Goal: Use online tool/utility

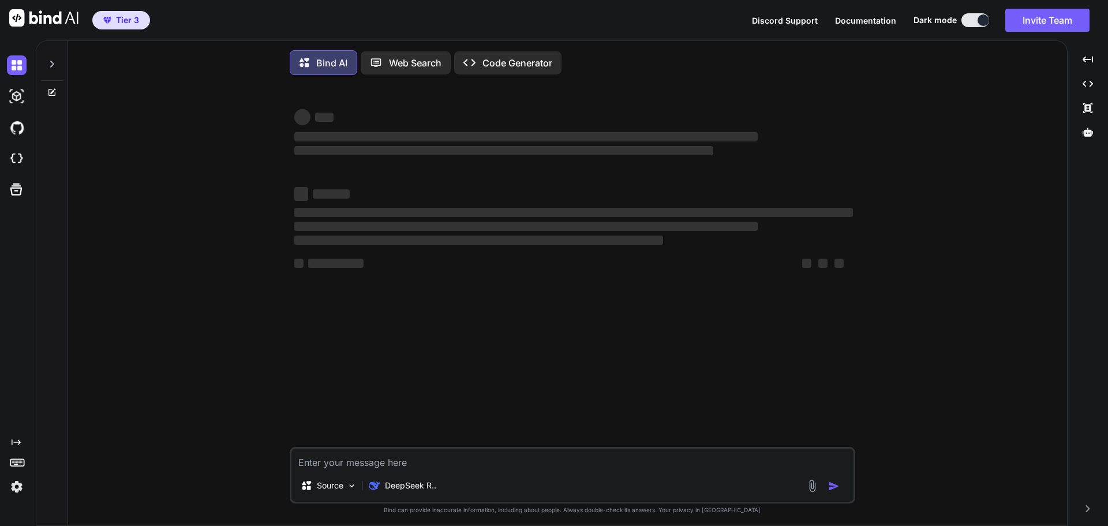
click at [783, 16] on span "Discord Support" at bounding box center [785, 21] width 66 height 10
type textarea "x"
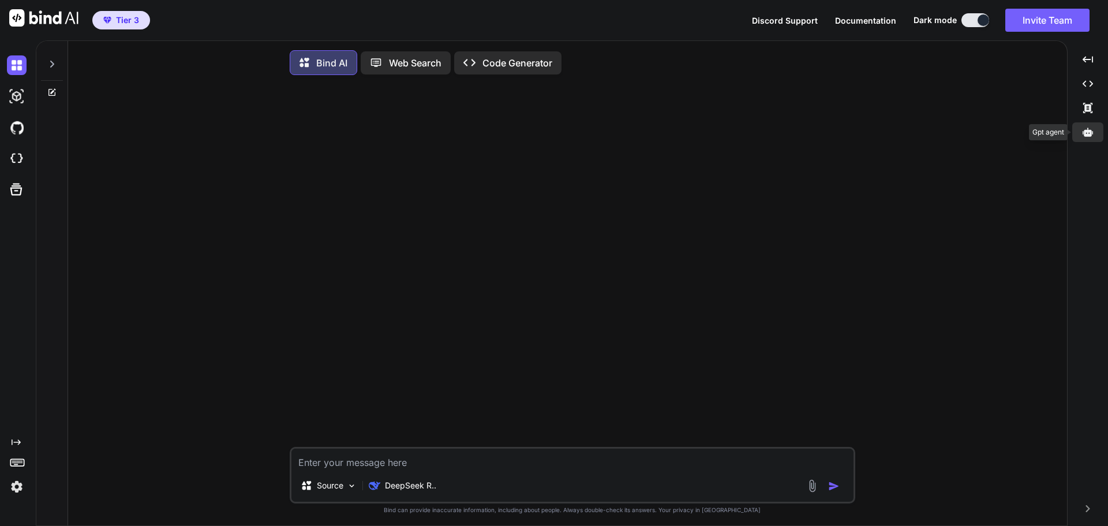
click at [1081, 130] on div at bounding box center [1087, 132] width 31 height 20
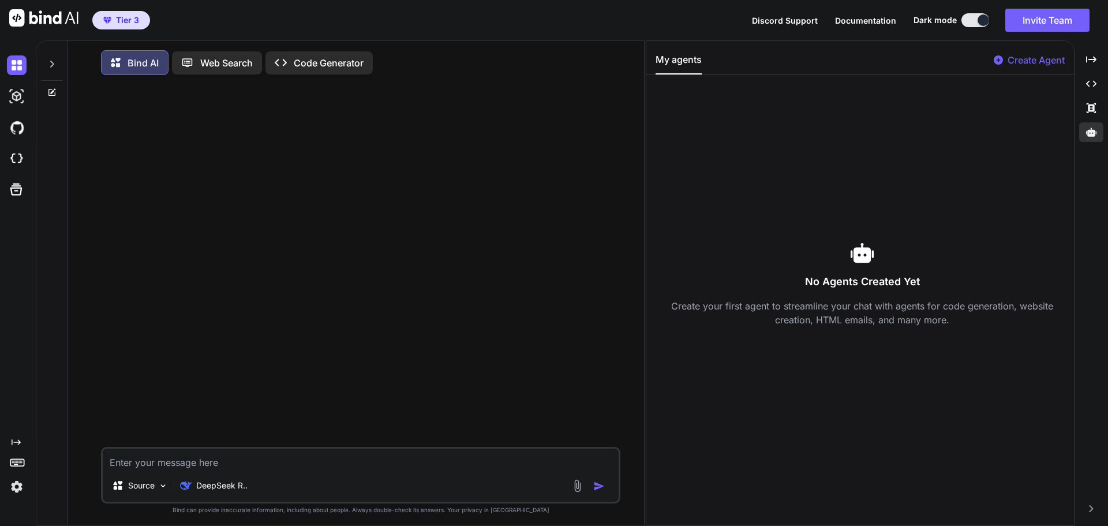
click at [1019, 57] on p "Create Agent" at bounding box center [1035, 60] width 57 height 14
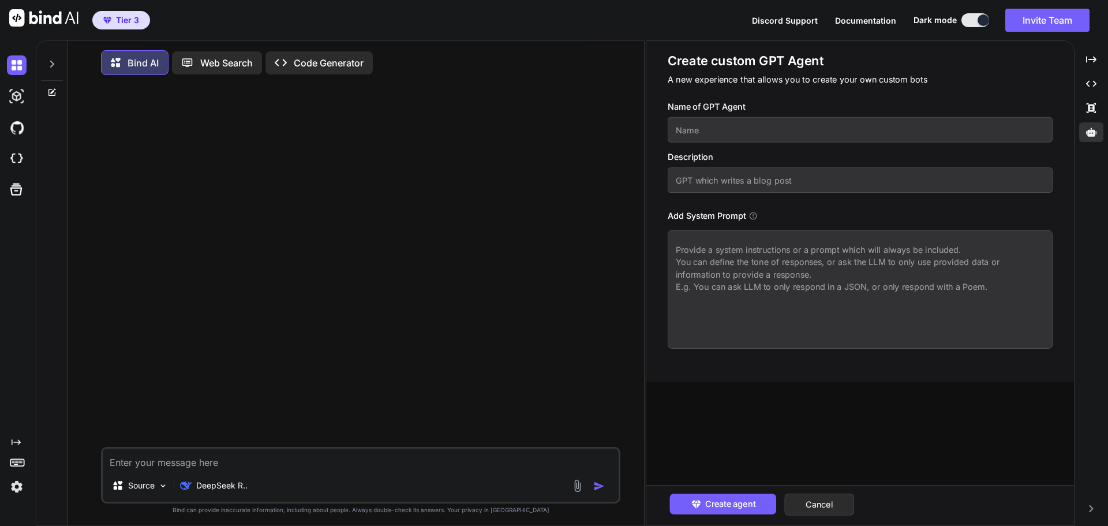
click at [769, 128] on input "text" at bounding box center [860, 129] width 385 height 25
click at [755, 213] on icon at bounding box center [752, 215] width 9 height 9
click at [755, 214] on icon at bounding box center [752, 215] width 9 height 9
click at [755, 215] on icon at bounding box center [752, 215] width 9 height 9
click at [822, 505] on button "Cancel" at bounding box center [819, 504] width 70 height 22
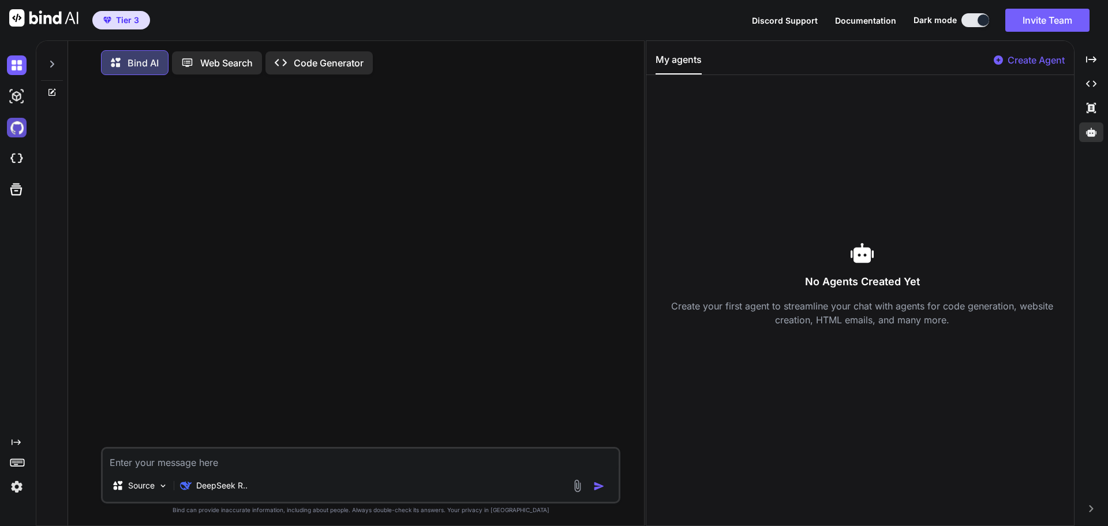
click at [25, 132] on img at bounding box center [17, 128] width 20 height 20
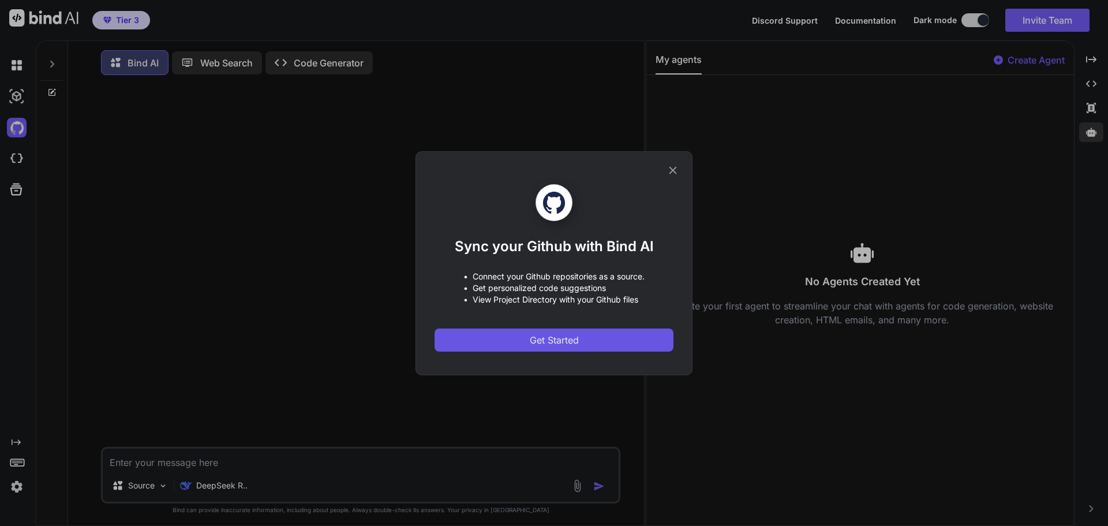
click at [546, 337] on span "Get Started" at bounding box center [554, 340] width 49 height 14
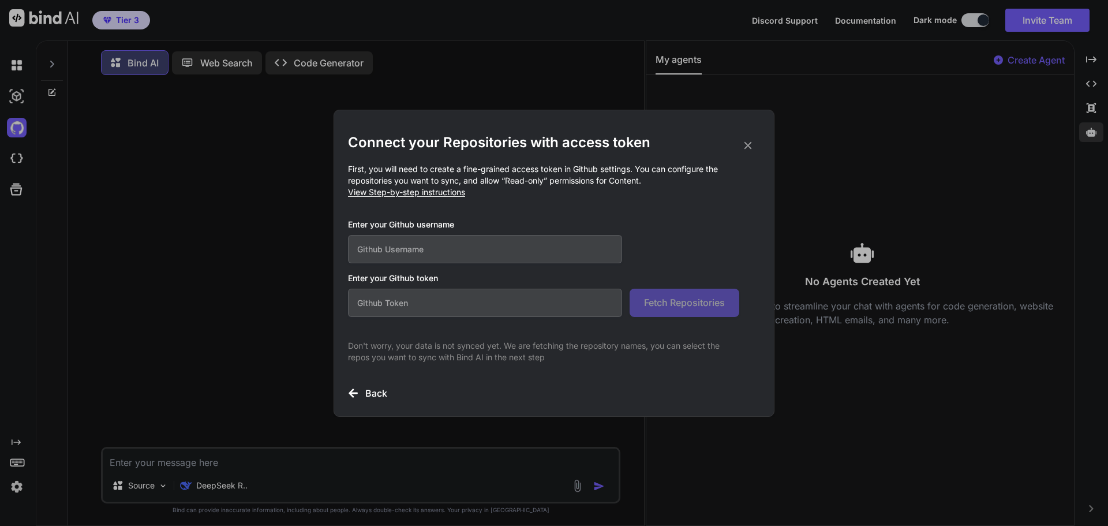
click at [410, 242] on input "text" at bounding box center [485, 249] width 274 height 28
click at [469, 241] on input "text" at bounding box center [485, 249] width 274 height 28
paste input "raul-figueroa"
type input "raul-figueroa"
click at [442, 305] on input "text" at bounding box center [485, 302] width 274 height 28
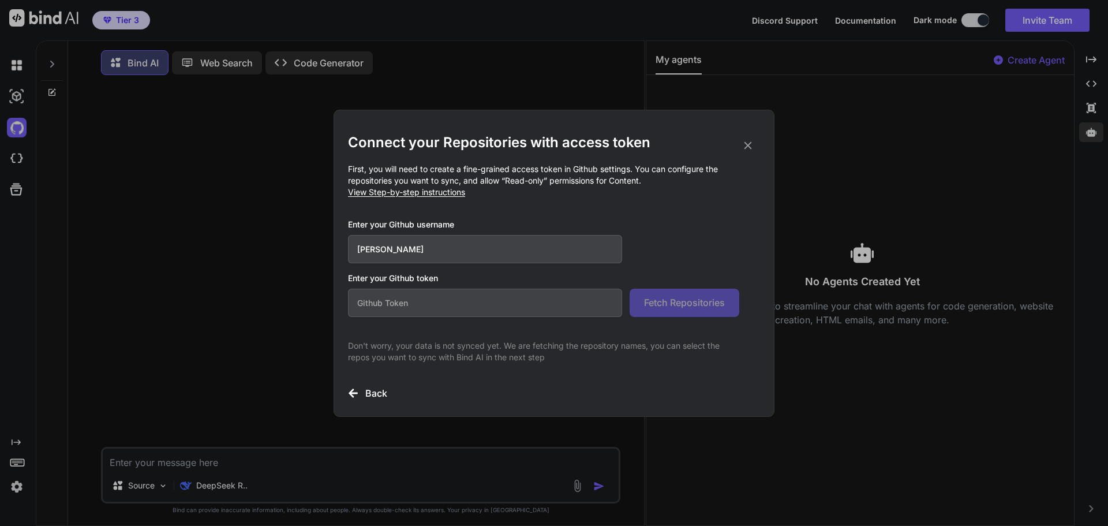
click at [411, 301] on input "text" at bounding box center [485, 302] width 274 height 28
paste input "github_pat_11AC2HPHQ0BoNkUAFuM5HZ_fgaYL8ht5pHGmSGkCsreaZLBK8qgHYISFJU5IFXteDs5G…"
type input "github_pat_11AC2HPHQ0BoNkUAFuM5HZ_fgaYL8ht5pHGmSGkCsreaZLBK8qgHYISFJU5IFXteDs5G…"
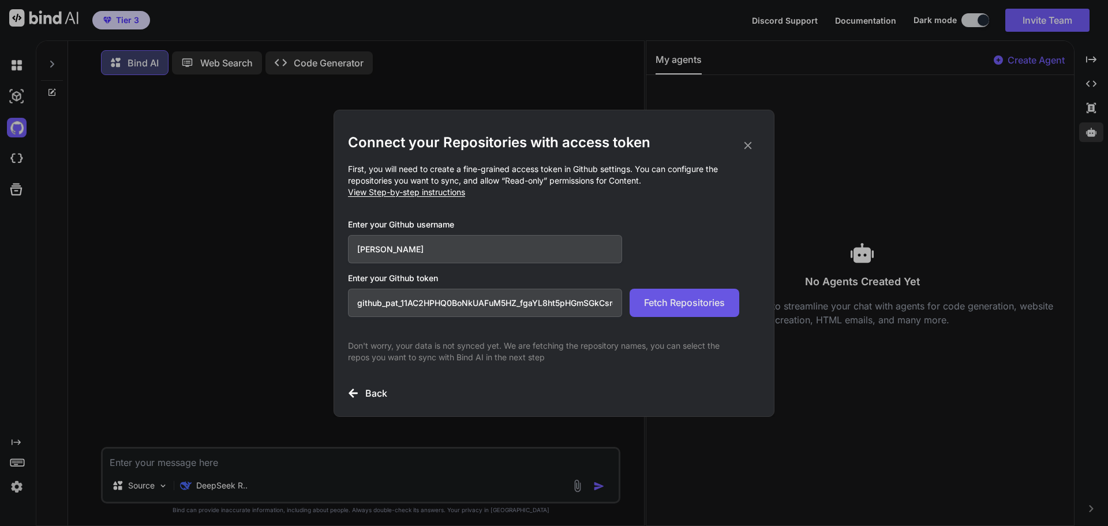
click at [660, 305] on span "Fetch Repositories" at bounding box center [684, 302] width 81 height 14
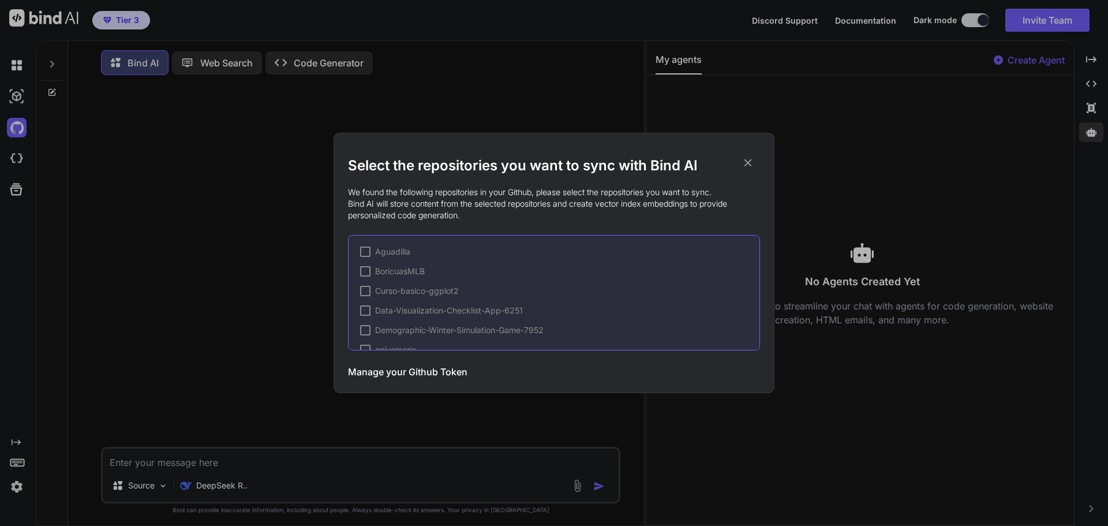
click at [351, 272] on div "Aguadilla BoricuasMLB Curso-basico-ggplot2 Data-Visualization-Checklist-App-625…" at bounding box center [554, 292] width 412 height 115
click at [749, 160] on icon at bounding box center [747, 162] width 13 height 13
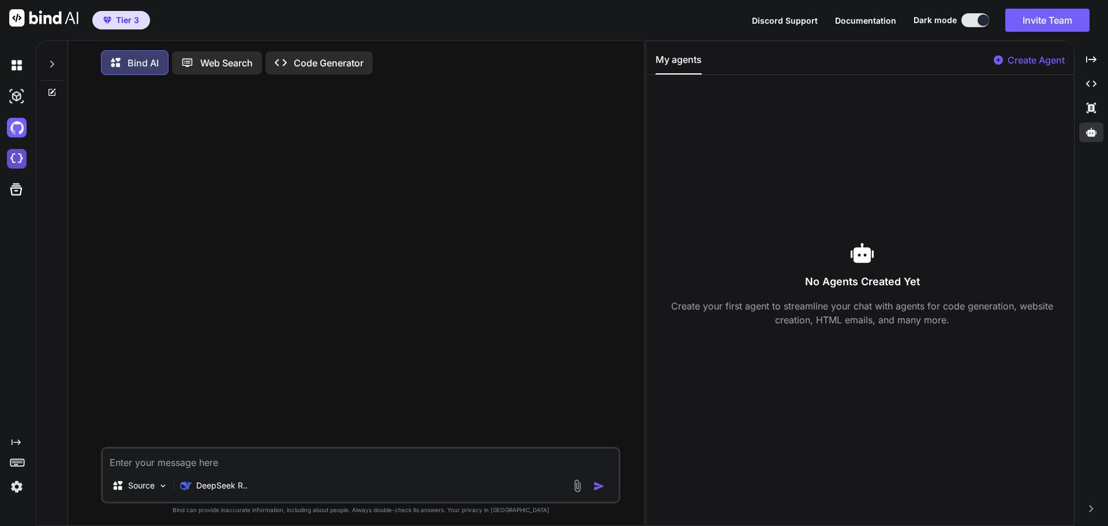
click at [25, 157] on img at bounding box center [17, 159] width 20 height 20
click at [12, 129] on img at bounding box center [17, 128] width 20 height 20
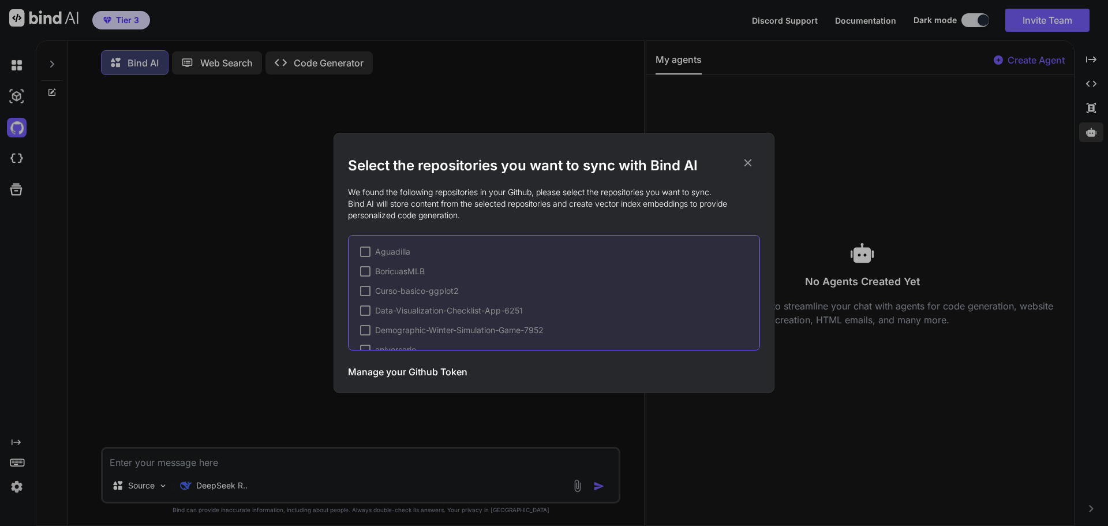
click at [750, 162] on icon at bounding box center [747, 162] width 13 height 13
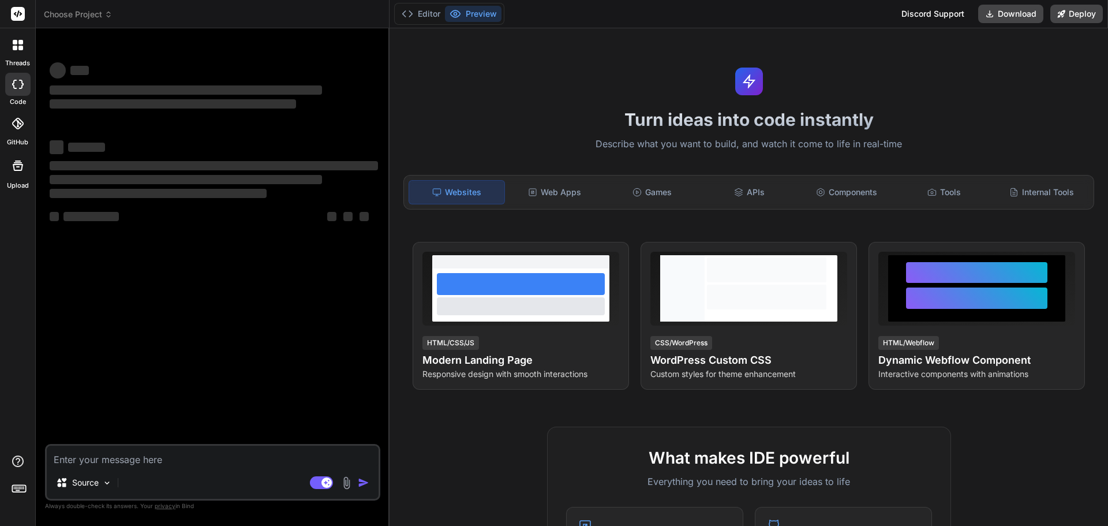
type textarea "x"
